Goal: Task Accomplishment & Management: Manage account settings

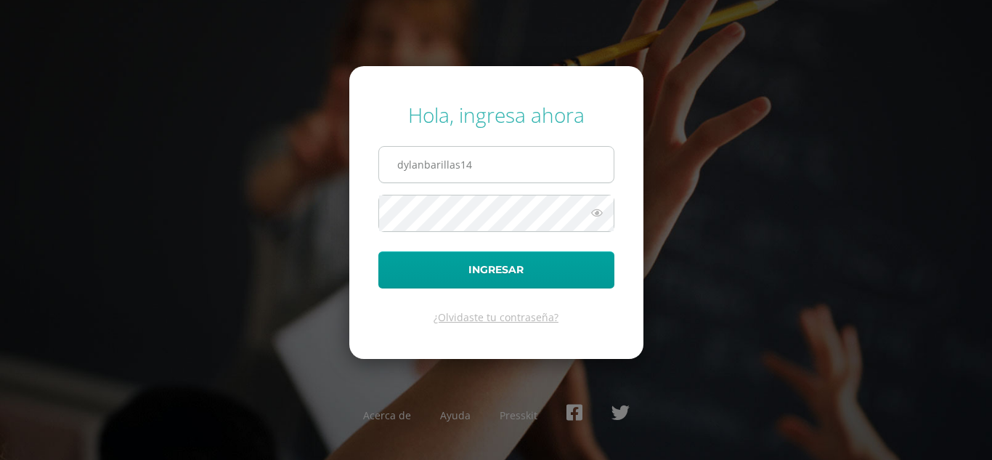
click at [498, 161] on input "dylanbarillas14" at bounding box center [496, 165] width 235 height 36
click at [615, 126] on form "Hola, ingresa ahora dylanbarillas14 Ingresar ¿Olvidaste tu contraseña?" at bounding box center [496, 212] width 294 height 292
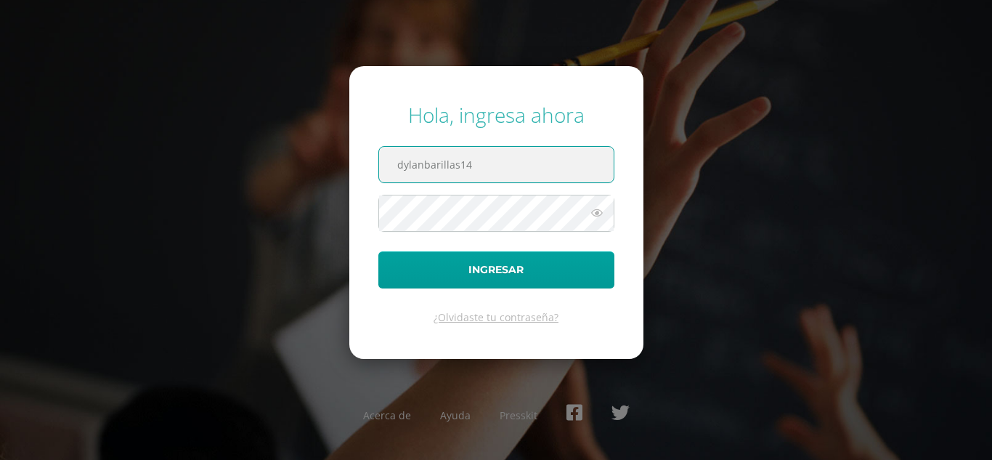
click at [543, 158] on input "dylanbarillas14" at bounding box center [496, 165] width 235 height 36
type input "dylanbarillas14@colegioselshaddai.edu.gt"
click at [596, 213] on icon at bounding box center [597, 212] width 19 height 17
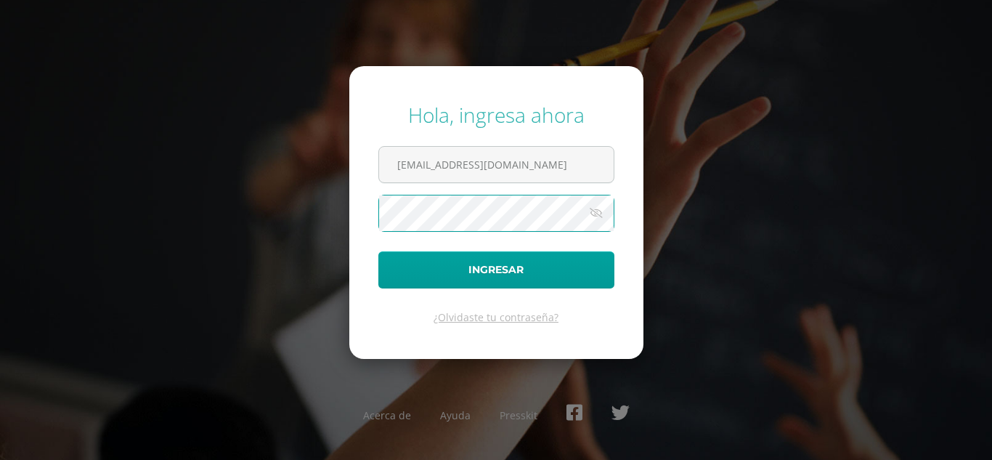
click at [378, 251] on button "Ingresar" at bounding box center [496, 269] width 236 height 37
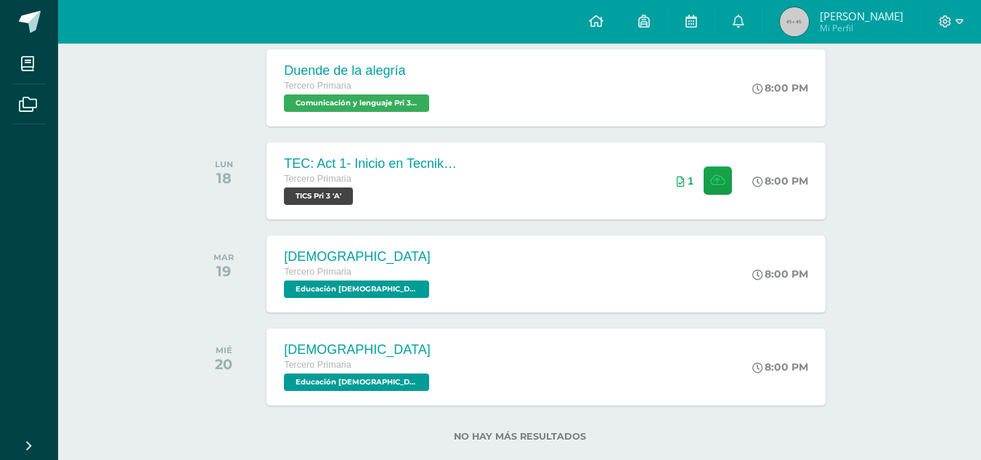
scroll to position [359, 0]
